Goal: Task Accomplishment & Management: Complete application form

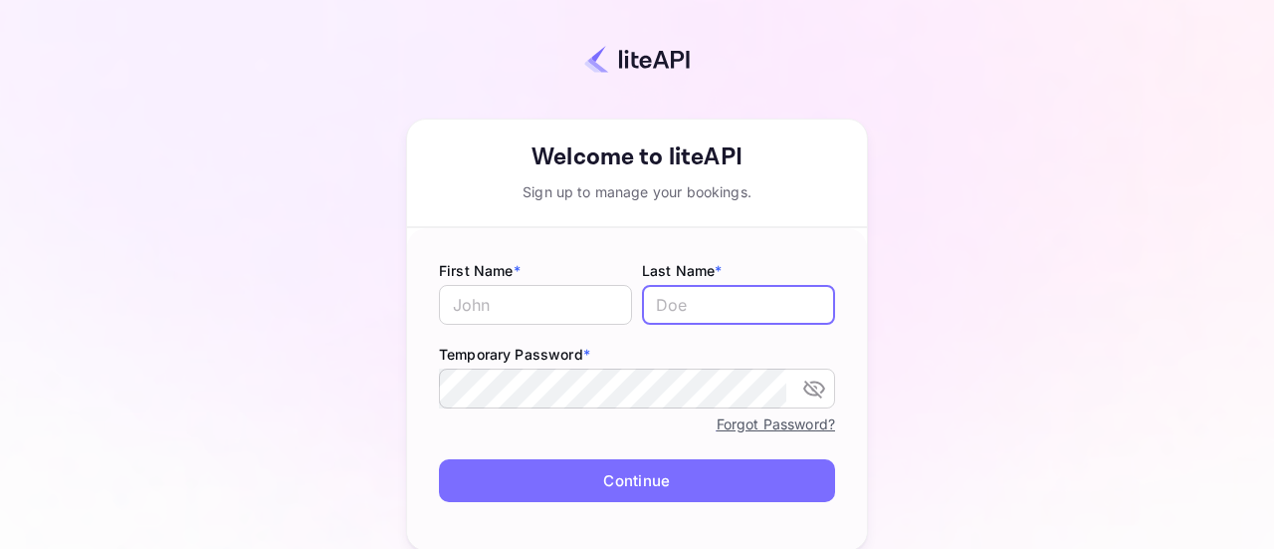
type input "[PERSON_NAME][EMAIL_ADDRESS][DOMAIN_NAME]"
click at [689, 309] on input "[PERSON_NAME][EMAIL_ADDRESS][DOMAIN_NAME]" at bounding box center [738, 305] width 193 height 40
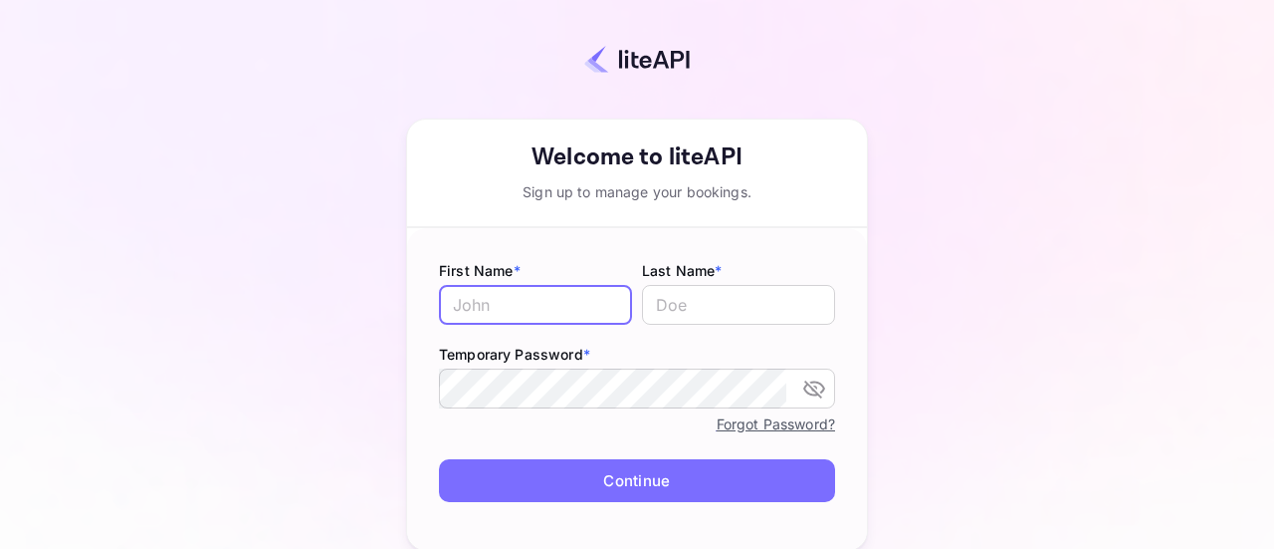
click at [541, 304] on input "text" at bounding box center [535, 305] width 193 height 40
type input "Nouhaila"
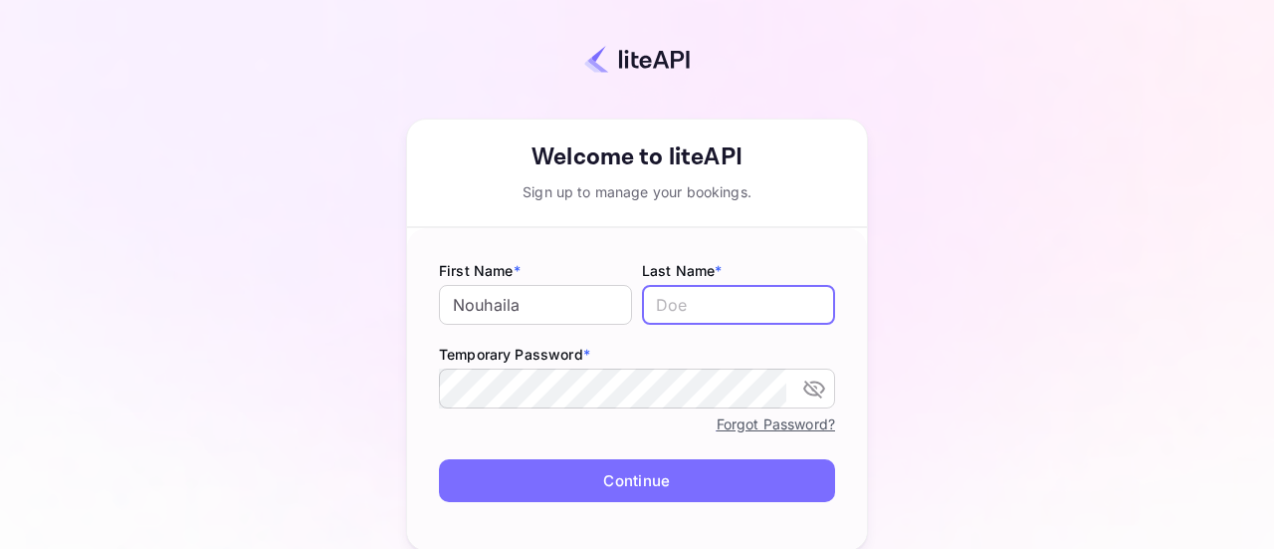
click at [675, 314] on input "text" at bounding box center [738, 305] width 193 height 40
click at [804, 389] on icon "toggle password visibility" at bounding box center [814, 389] width 22 height 18
type input "Lachgar"
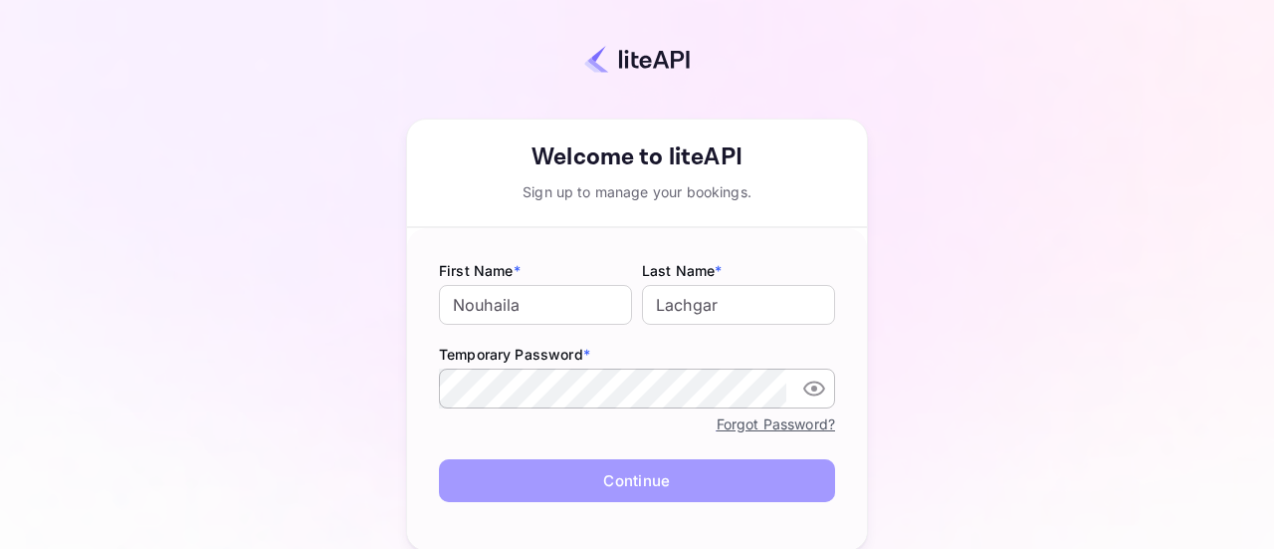
click at [460, 483] on button "Continue" at bounding box center [637, 480] width 396 height 43
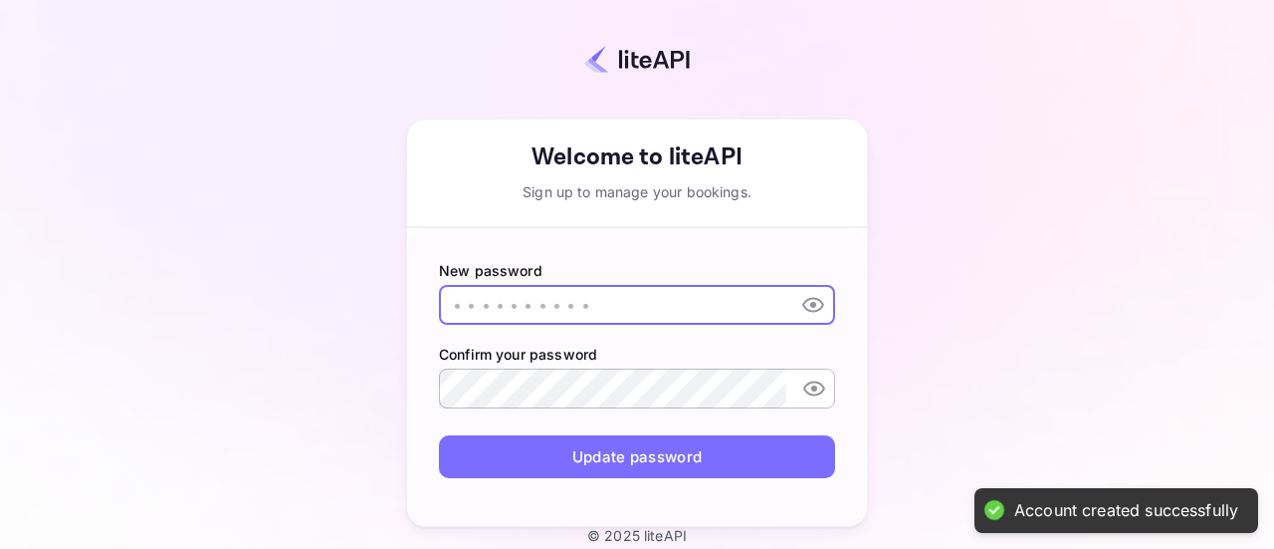
click at [538, 292] on input "text" at bounding box center [612, 305] width 346 height 40
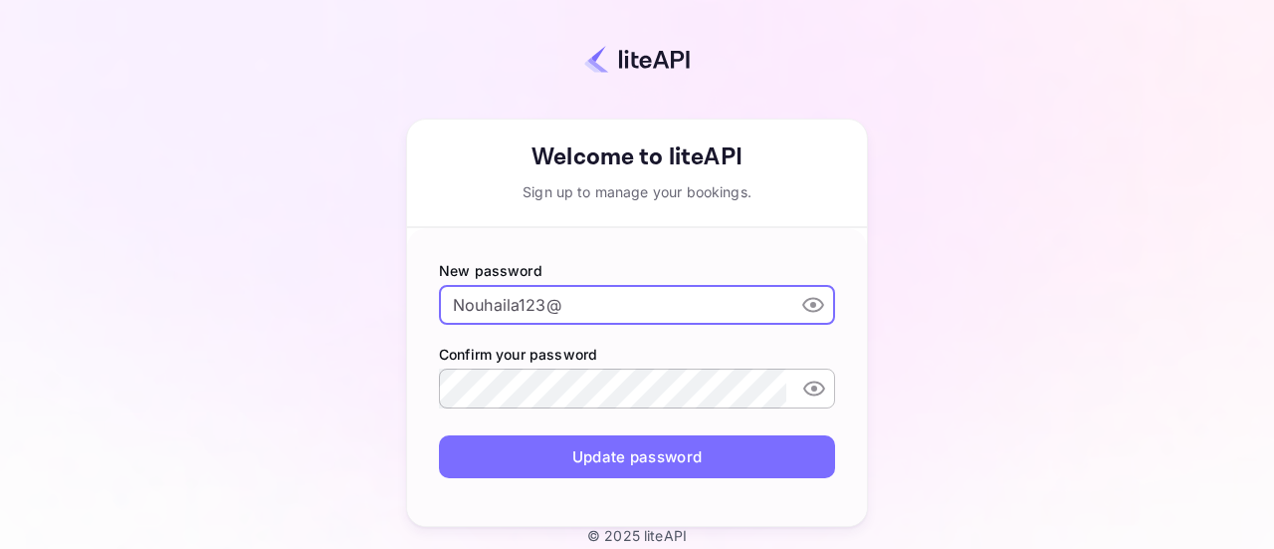
type input "Nouhaila123@"
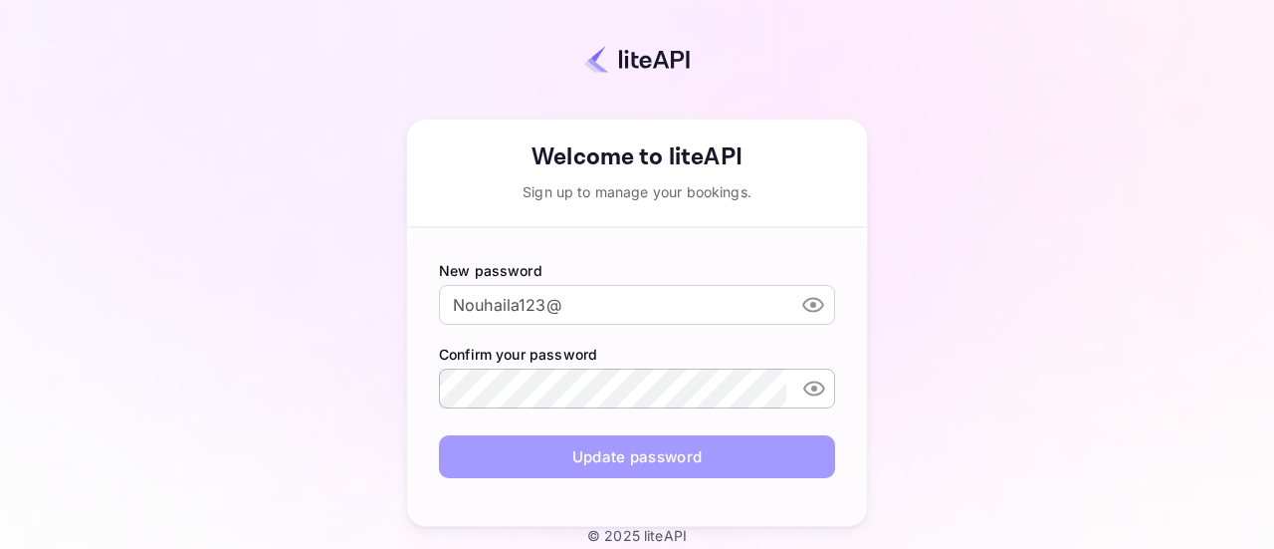
click at [477, 449] on button "Update password" at bounding box center [637, 456] width 396 height 43
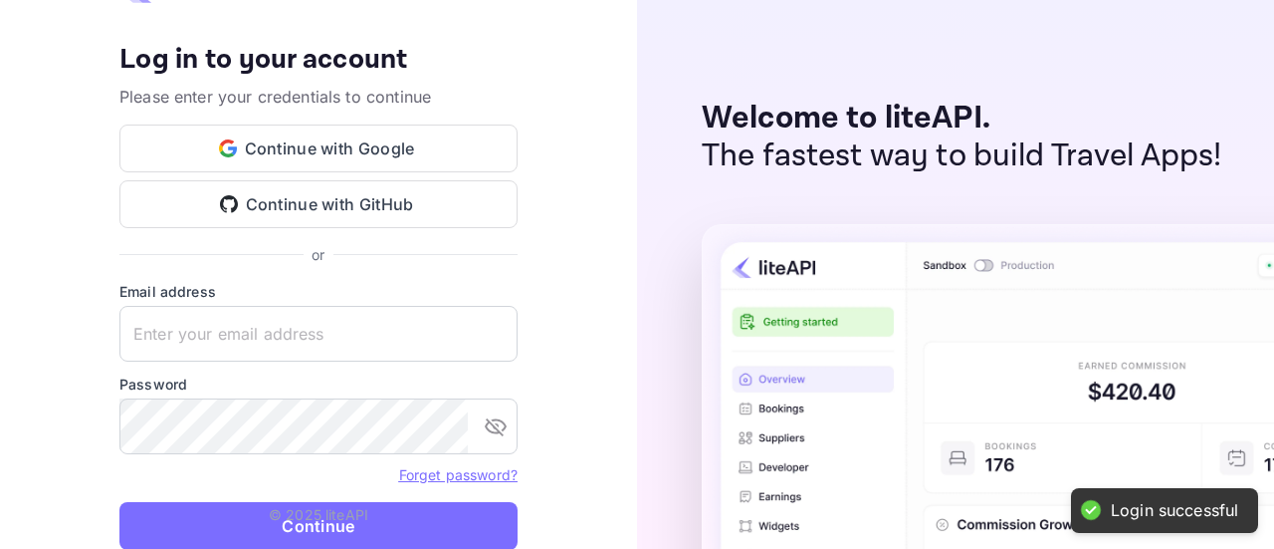
type input "Nouhaila123@"
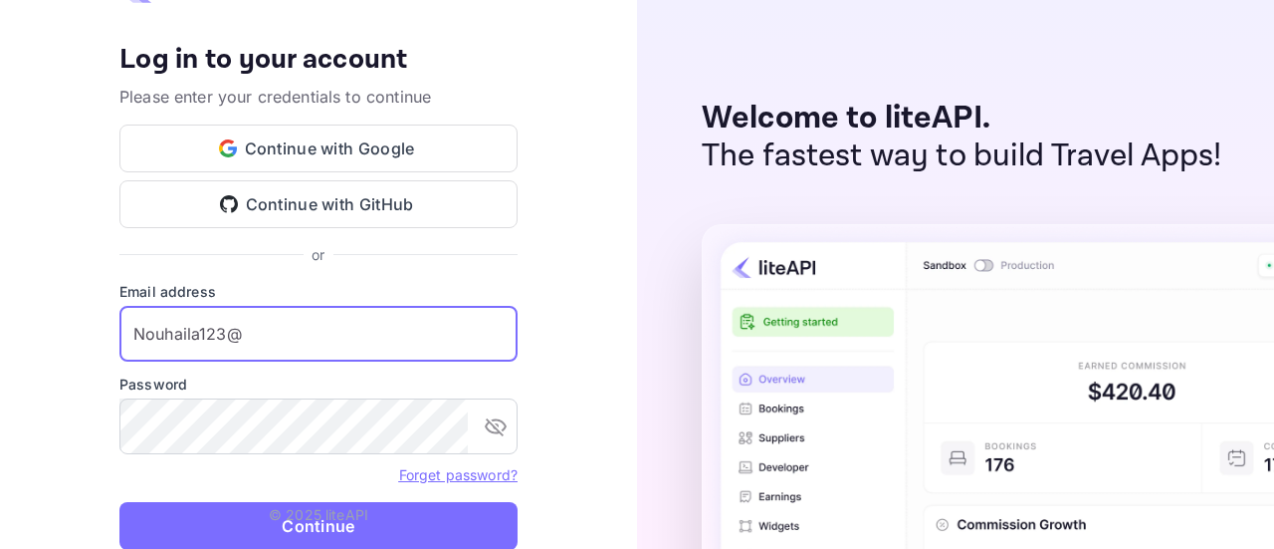
click at [305, 343] on input "Nouhaila123@" at bounding box center [318, 334] width 398 height 56
paste input "[PERSON_NAME][EMAIL_ADDRESS][DOMAIN_NAME]"
click at [493, 420] on icon "toggle password visibility" at bounding box center [496, 427] width 22 height 18
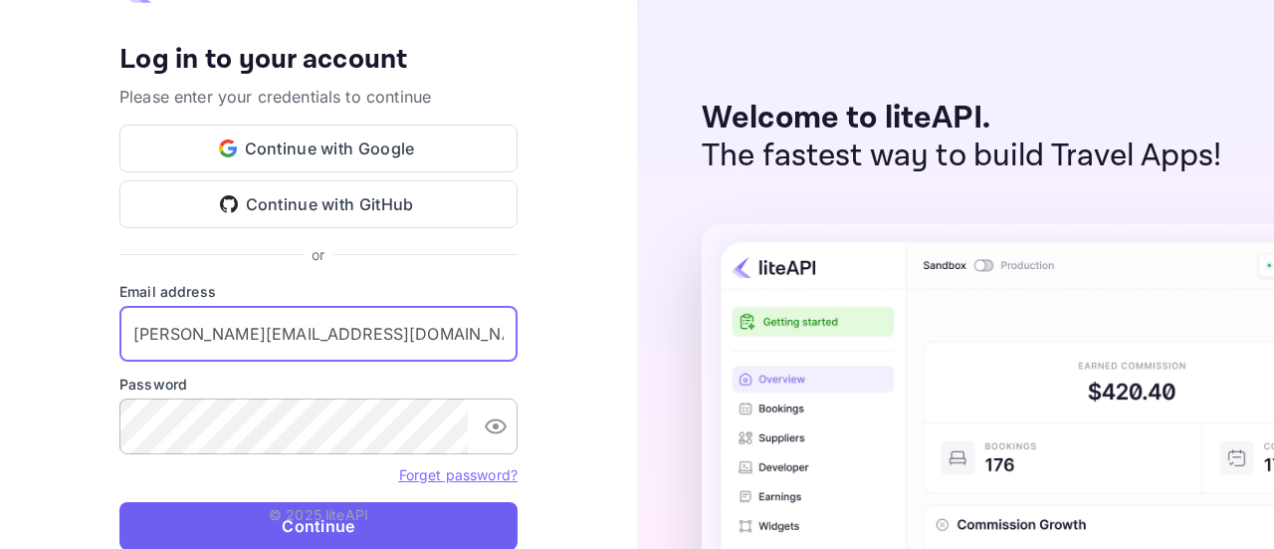
click at [331, 533] on button "Continue" at bounding box center [318, 526] width 398 height 48
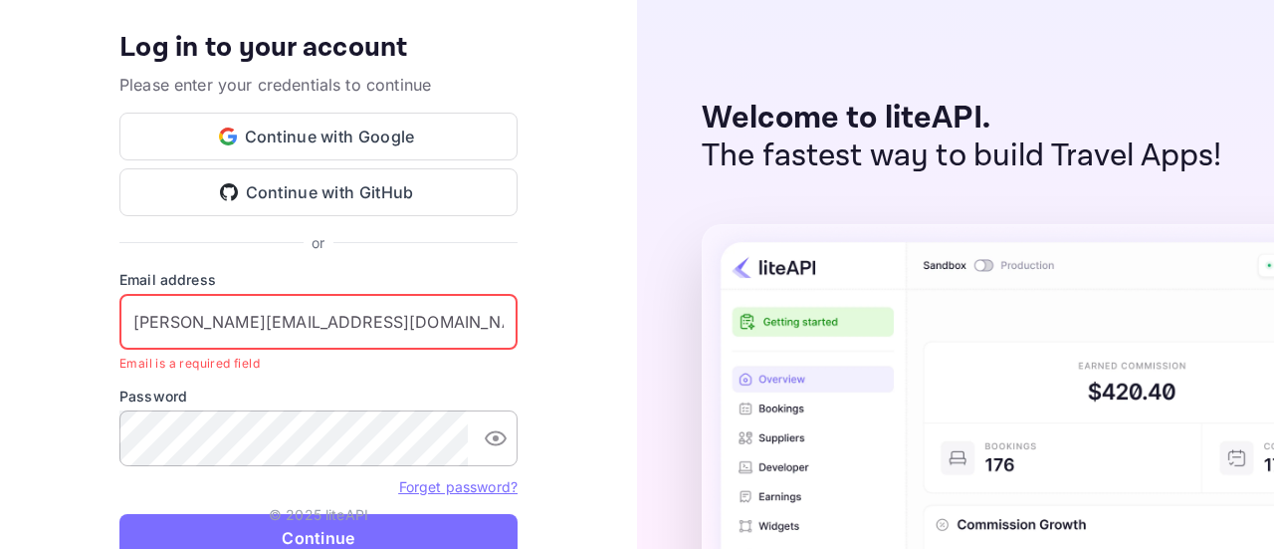
click at [133, 329] on input "[PERSON_NAME][EMAIL_ADDRESS][DOMAIN_NAME]" at bounding box center [318, 322] width 398 height 56
click at [140, 324] on input "[PERSON_NAME][EMAIL_ADDRESS][DOMAIN_NAME]" at bounding box center [318, 322] width 398 height 56
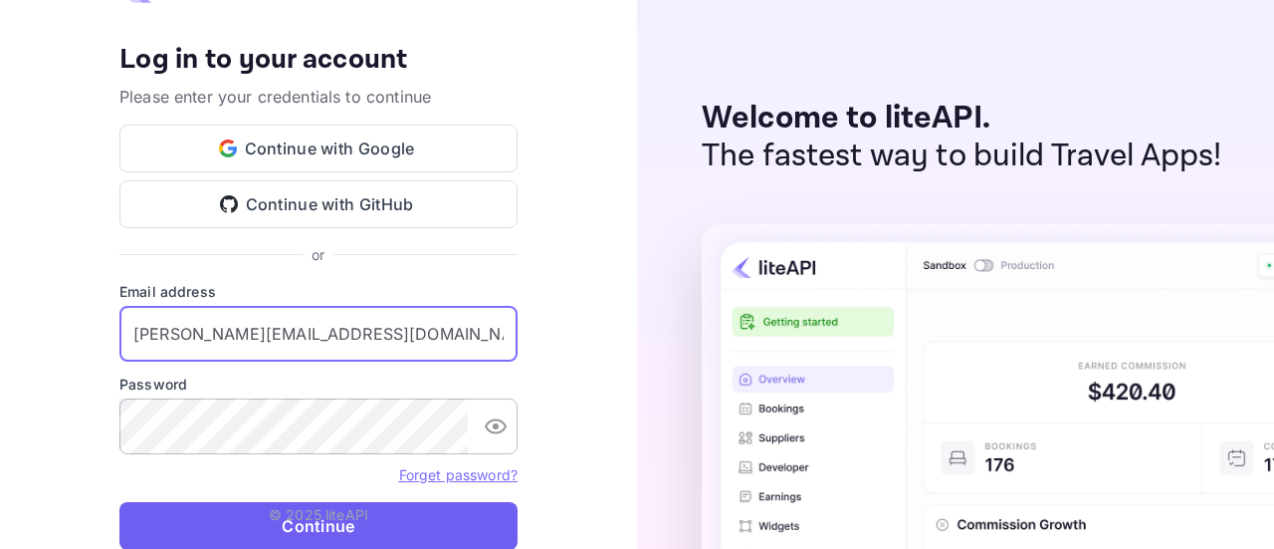
type input "[PERSON_NAME][EMAIL_ADDRESS][DOMAIN_NAME]"
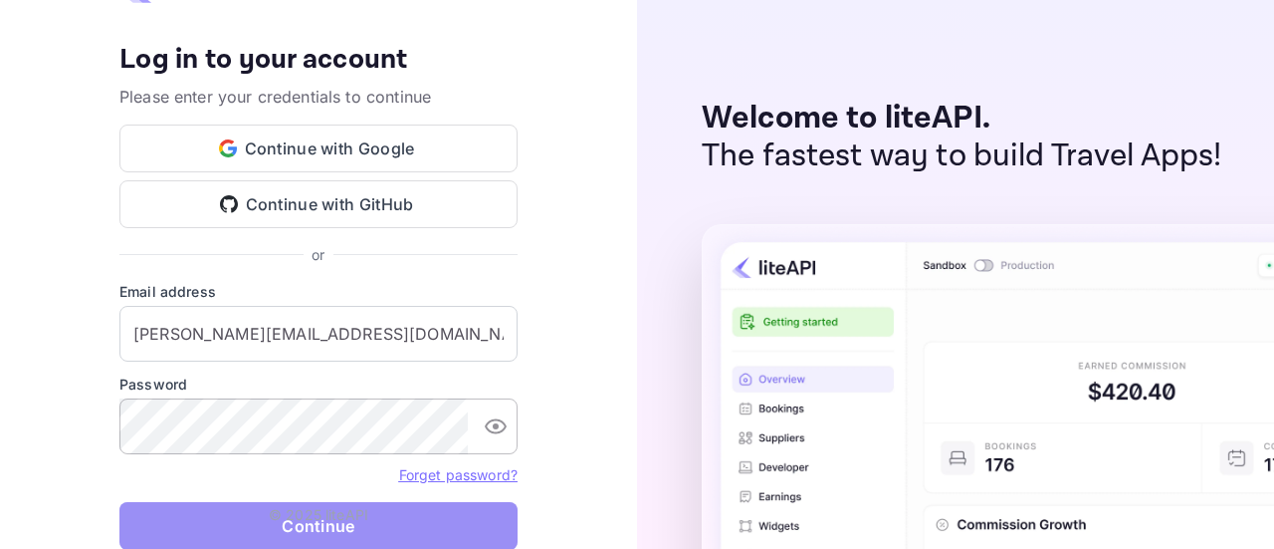
click at [209, 512] on button "Continue" at bounding box center [318, 526] width 398 height 48
